Goal: Transaction & Acquisition: Purchase product/service

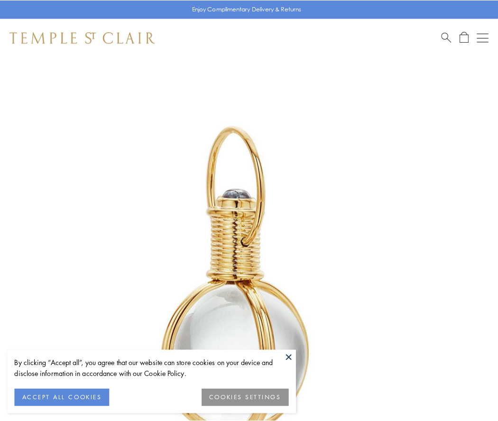
scroll to position [248, 0]
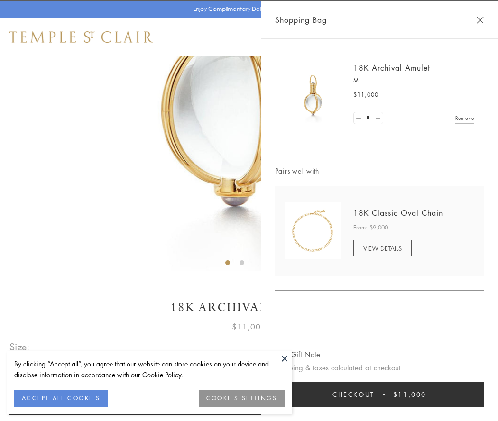
click at [380, 395] on button "Checkout $11,000" at bounding box center [379, 394] width 209 height 25
